Goal: Information Seeking & Learning: Learn about a topic

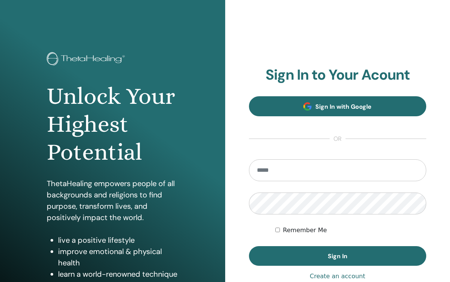
click at [334, 105] on span "Sign In with Google" at bounding box center [343, 107] width 56 height 8
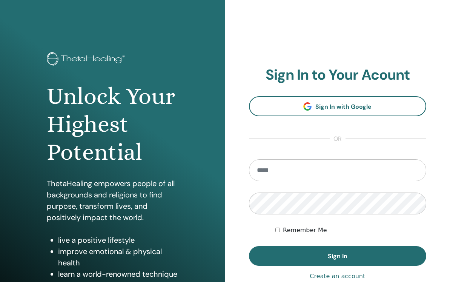
click at [270, 172] on input "email" at bounding box center [338, 170] width 178 height 22
type input "*"
type input "**********"
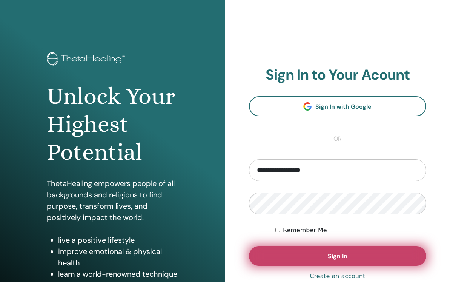
click at [334, 254] on span "Sign In" at bounding box center [338, 256] width 20 height 8
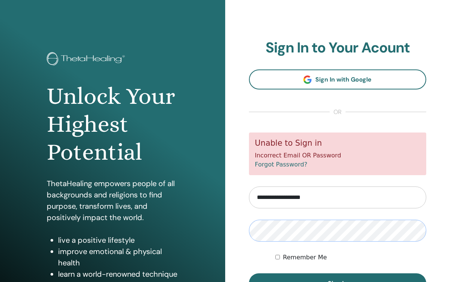
click at [337, 281] on button "Sign In" at bounding box center [338, 283] width 178 height 20
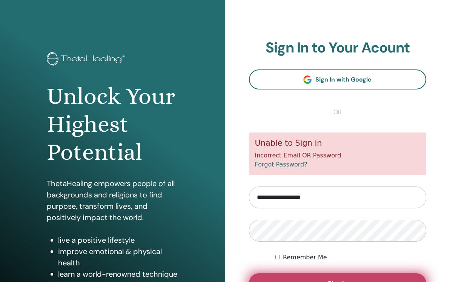
click at [334, 279] on span "Sign In" at bounding box center [338, 283] width 20 height 8
click at [292, 276] on button "Sign In" at bounding box center [338, 283] width 178 height 20
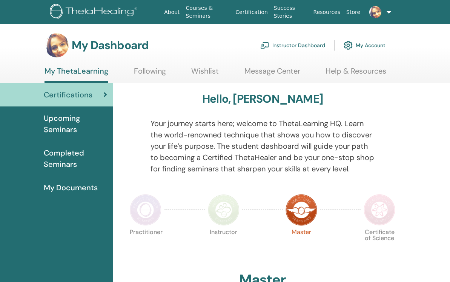
click at [291, 45] on link "Instructor Dashboard" at bounding box center [292, 45] width 65 height 17
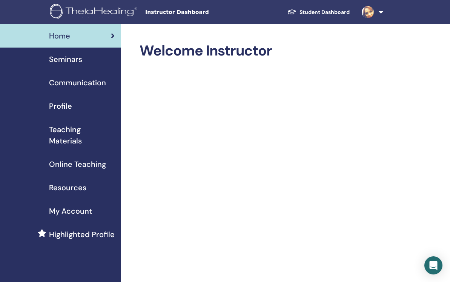
click at [60, 137] on span "Teaching Materials" at bounding box center [82, 135] width 66 height 23
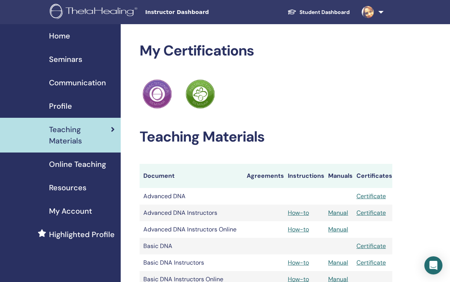
click at [426, 132] on div "My Certifications ThetaHealing Practitioner ThetaHealing Instructor Teaching Ma…" at bounding box center [291, 284] width 340 height 520
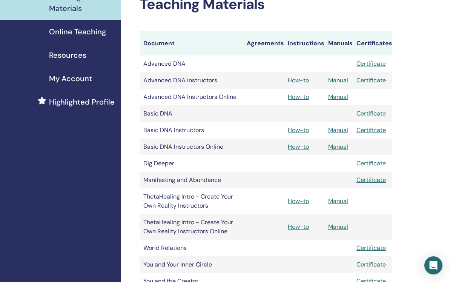
scroll to position [133, 0]
click at [339, 146] on link "Manual" at bounding box center [338, 146] width 20 height 8
